Goal: Check status

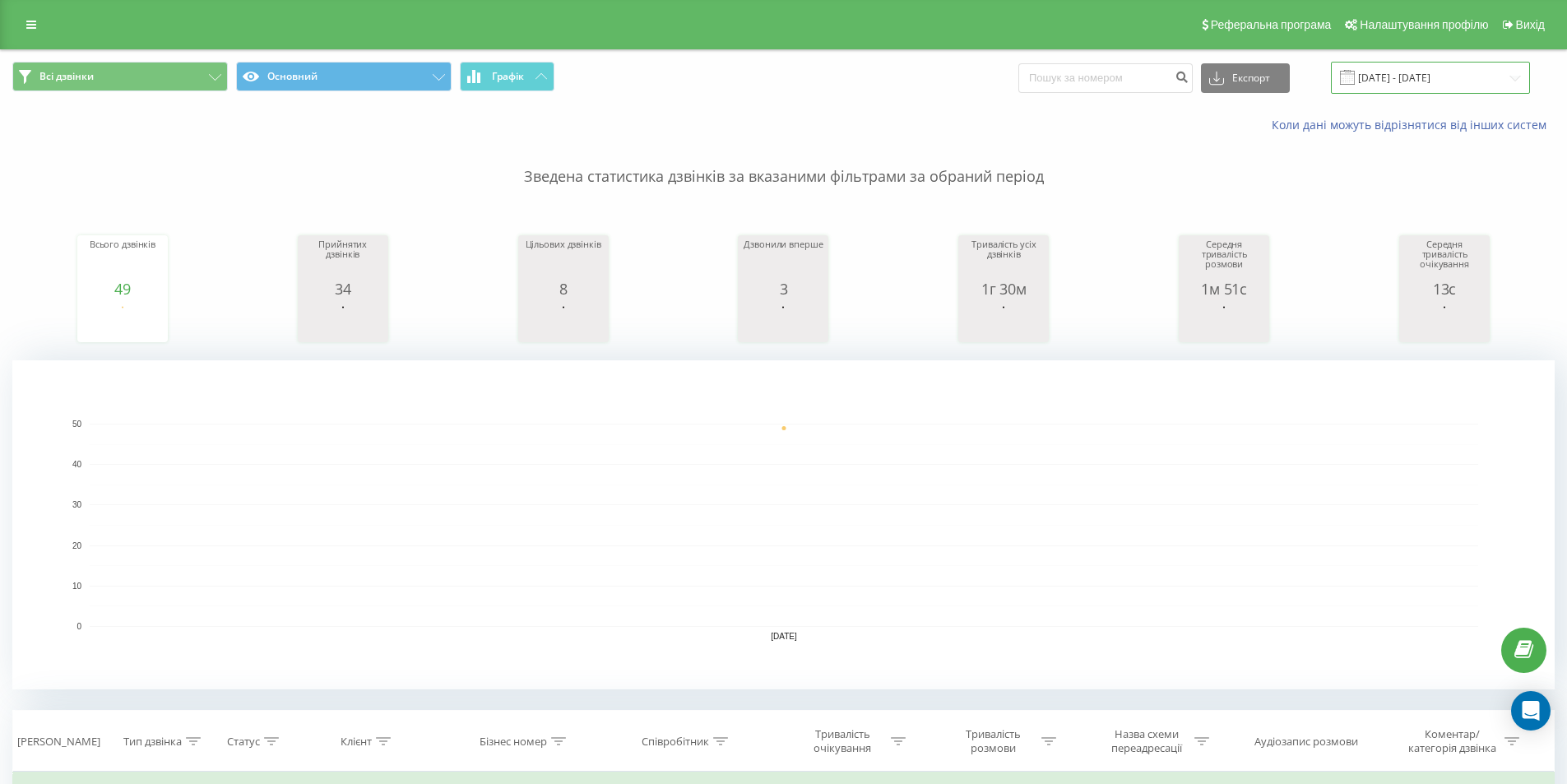
click at [1428, 81] on input "[DATE] - [DATE]" at bounding box center [1430, 77] width 199 height 32
click at [922, 111] on div "Коли дані можуть відрізнятися вiд інших систем" at bounding box center [784, 125] width 1566 height 40
